Goal: Transaction & Acquisition: Purchase product/service

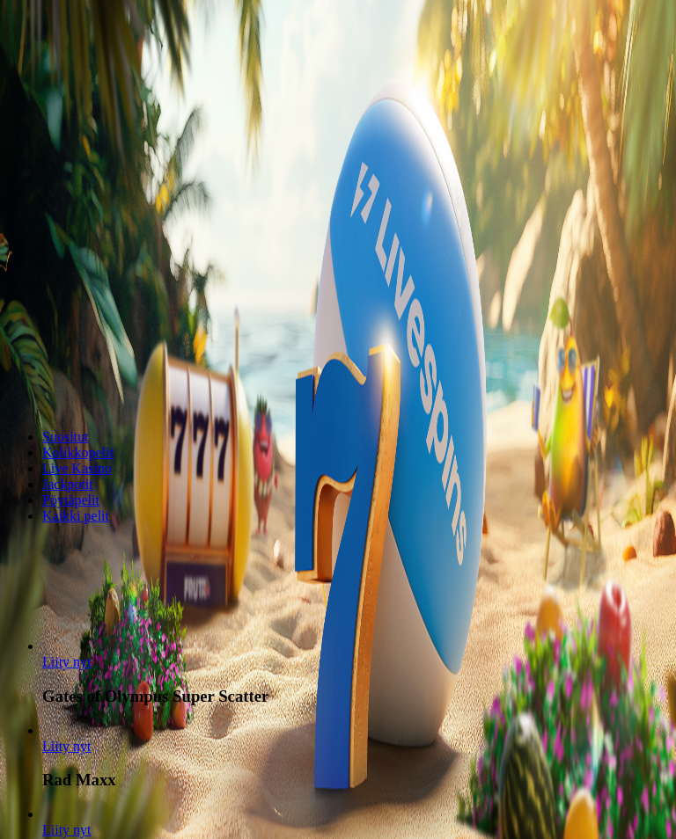
click at [84, 260] on label "€50" at bounding box center [73, 267] width 21 height 15
type input "**"
click at [99, 381] on button "Talleta ja pelaa" at bounding box center [53, 390] width 92 height 18
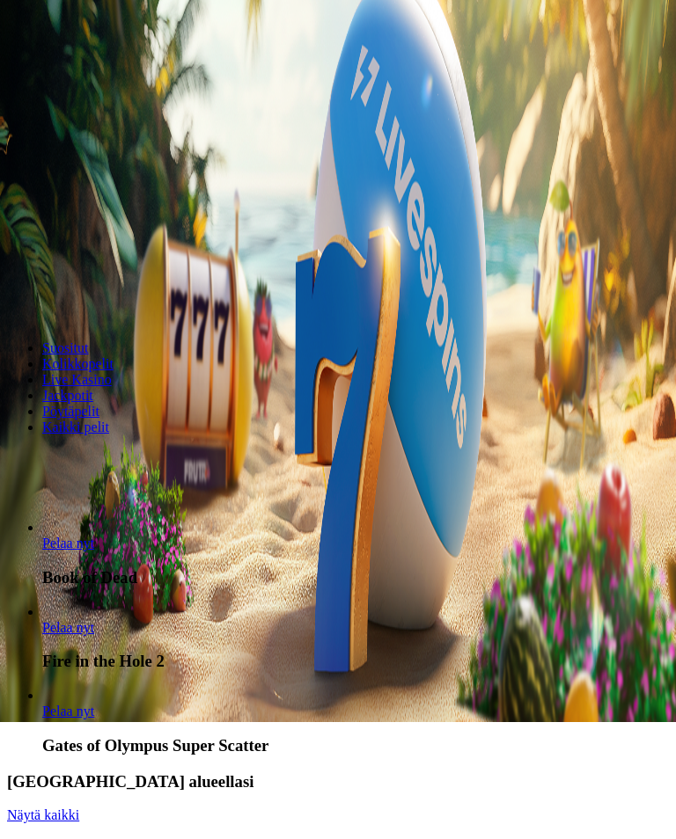
scroll to position [141, 0]
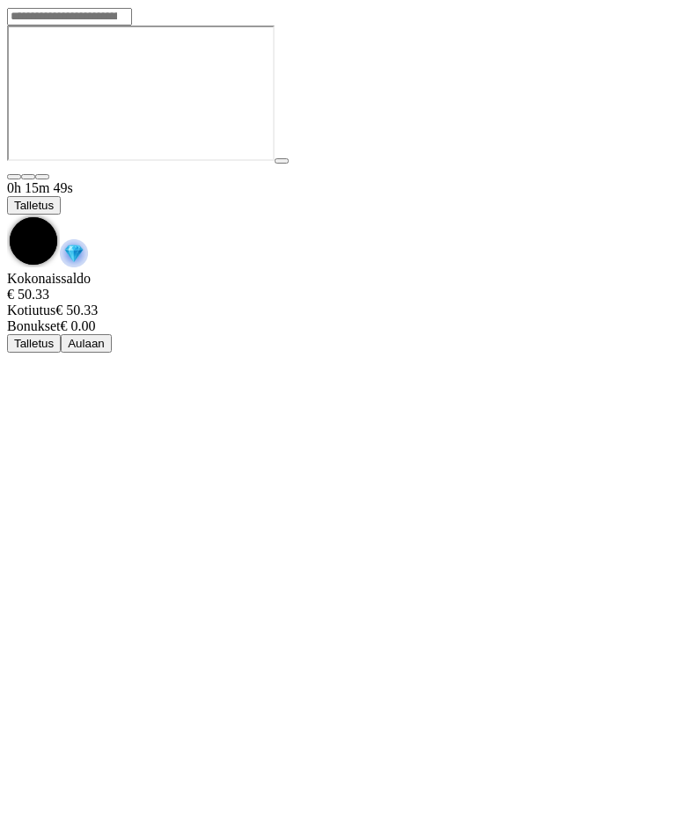
click at [7, 215] on span "chevron-down icon" at bounding box center [7, 215] width 0 height 0
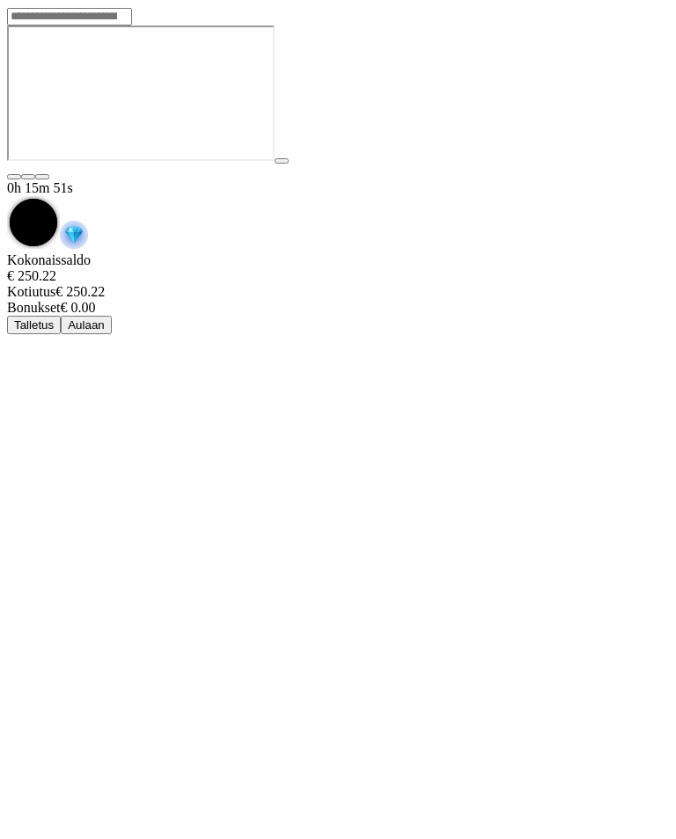
click at [112, 316] on button "Aulaan" at bounding box center [86, 325] width 51 height 18
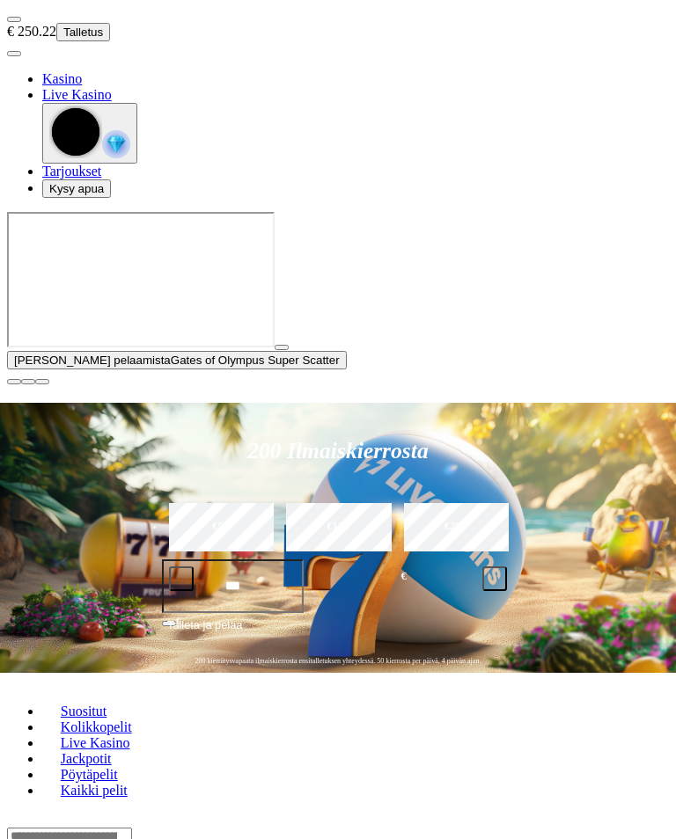
click at [21, 384] on button "button" at bounding box center [14, 381] width 14 height 5
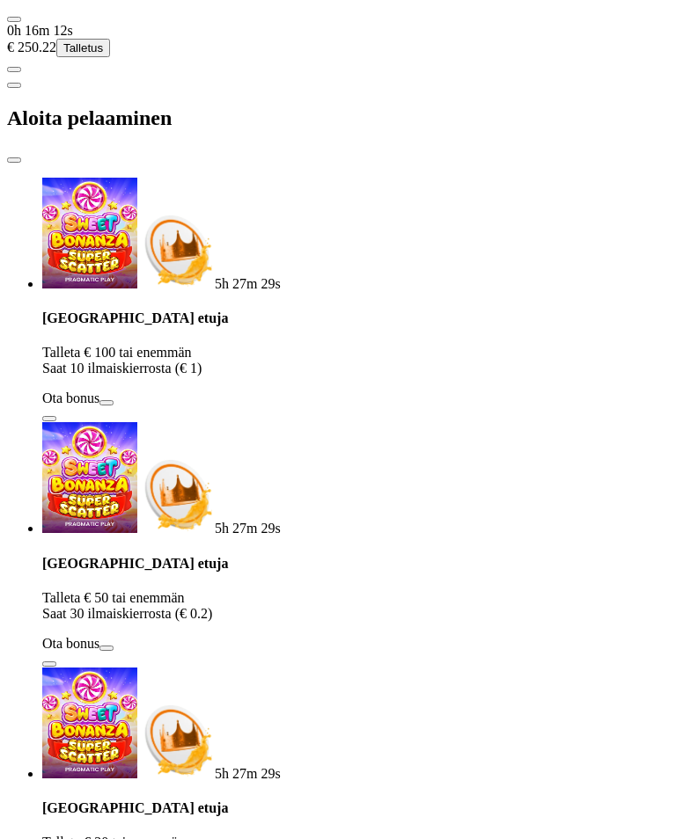
click at [21, 157] on button "close" at bounding box center [14, 159] width 14 height 5
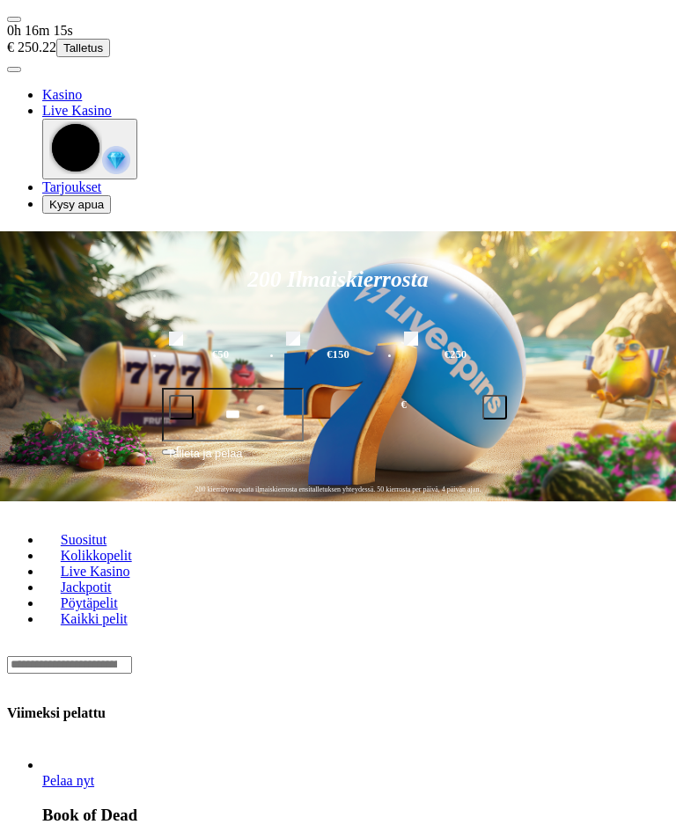
click at [14, 70] on span "user-circle icon" at bounding box center [14, 70] width 0 height 0
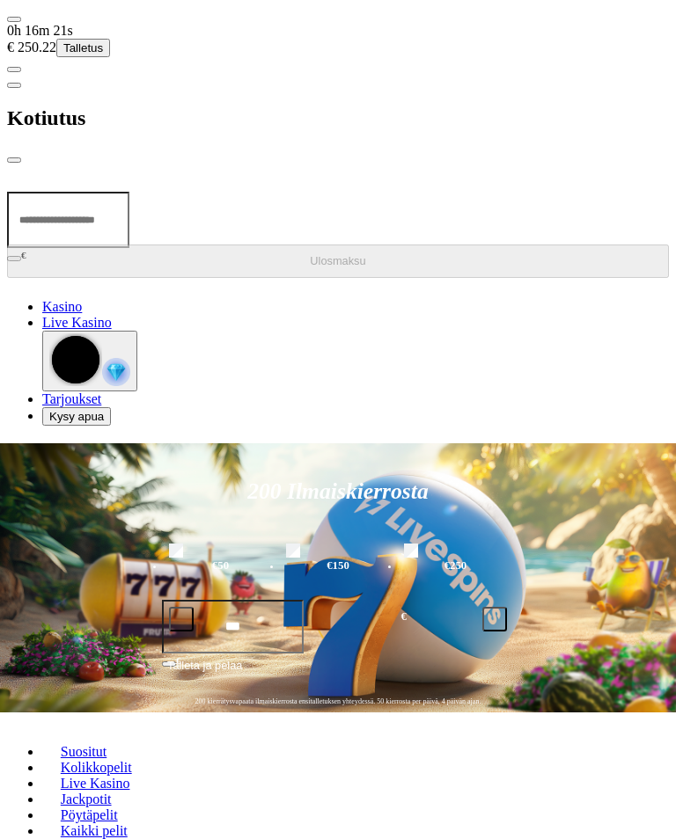
click at [129, 192] on input "number" at bounding box center [68, 220] width 122 height 56
type input "******"
click at [286, 245] on button "Ulosmaksu" at bounding box center [338, 261] width 662 height 33
click at [14, 160] on span "close icon" at bounding box center [14, 160] width 0 height 0
